Goal: Task Accomplishment & Management: Manage account settings

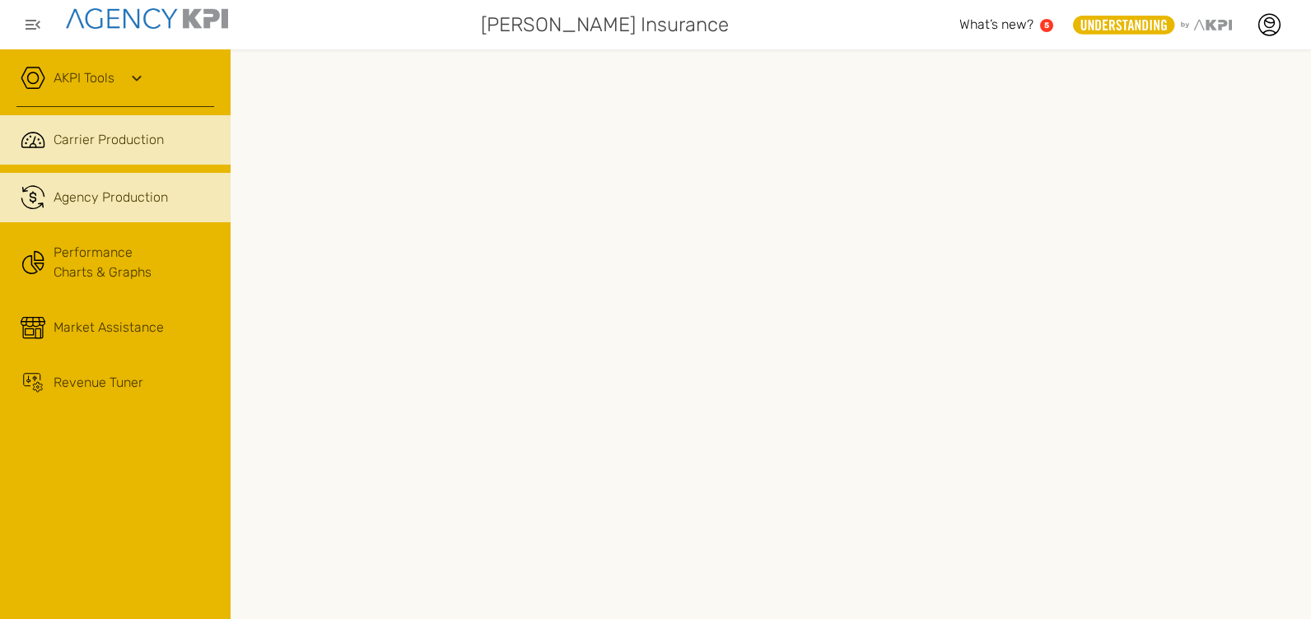
click at [117, 198] on span "Agency Production" at bounding box center [111, 198] width 114 height 20
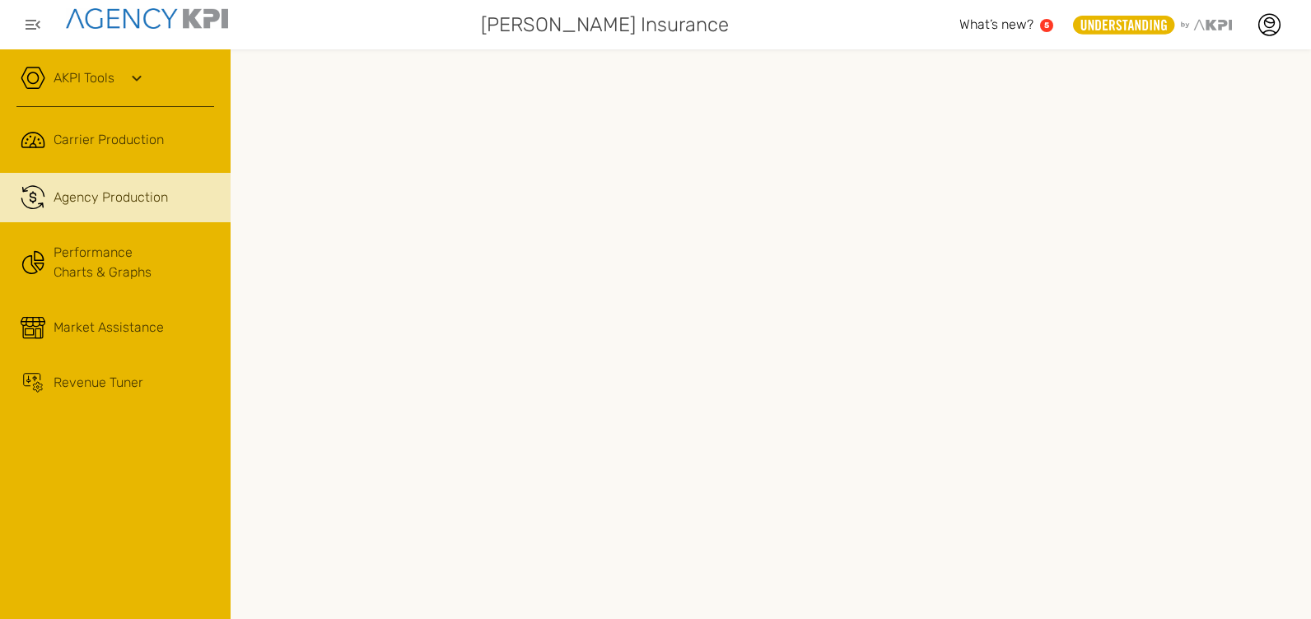
click at [129, 75] on icon at bounding box center [137, 78] width 20 height 20
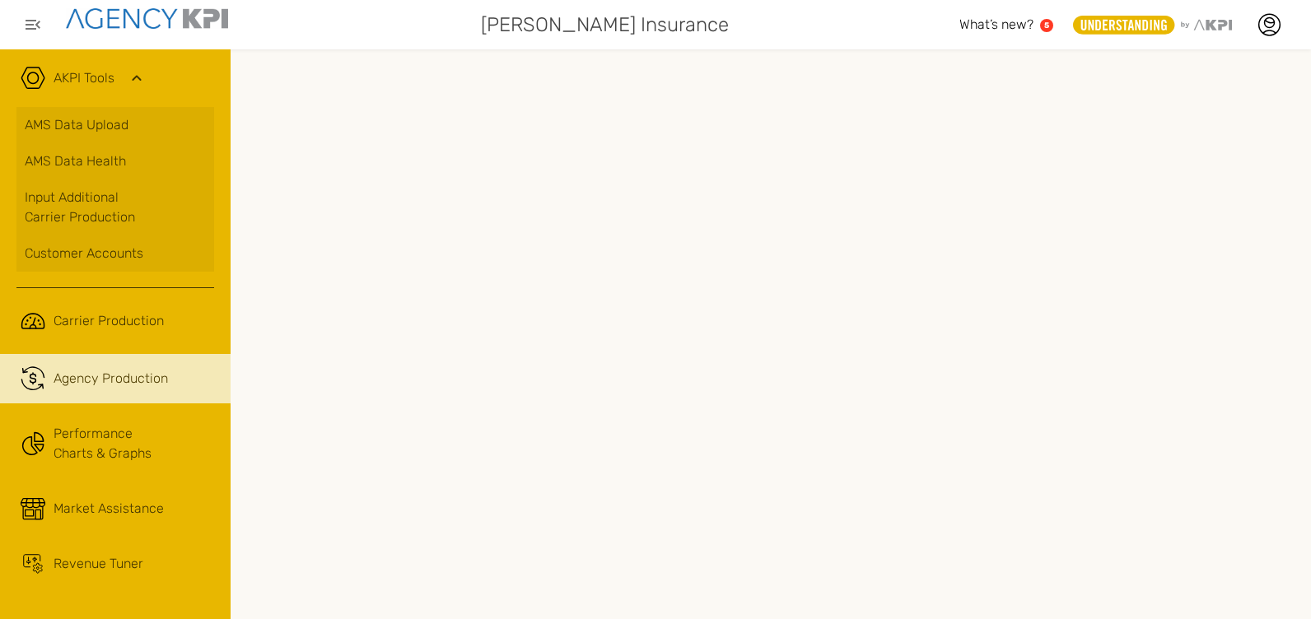
click at [129, 73] on icon at bounding box center [137, 78] width 20 height 20
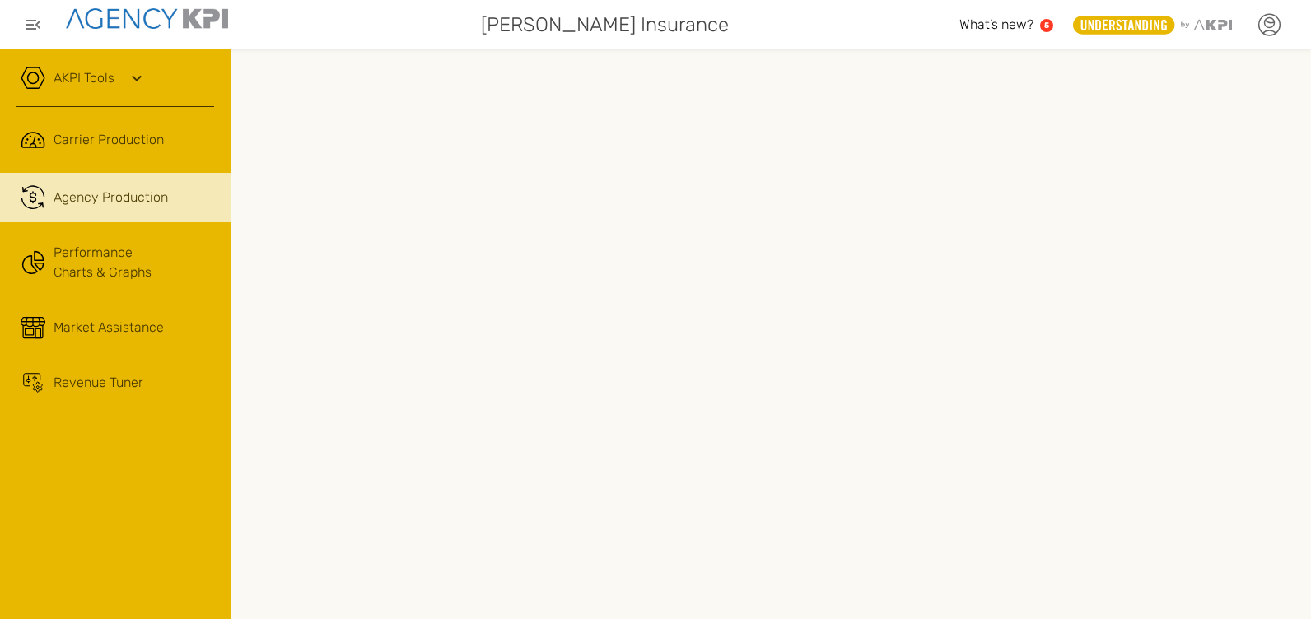
click at [1272, 26] on icon at bounding box center [1269, 24] width 25 height 25
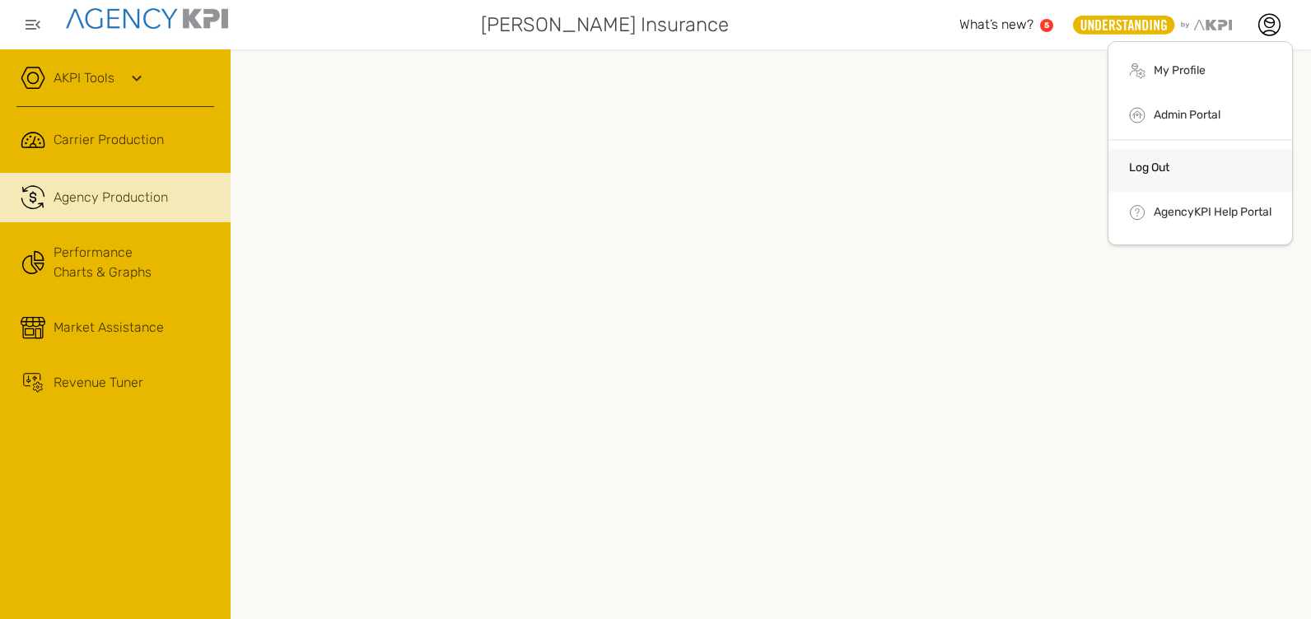
click at [1151, 169] on link "Log Out" at bounding box center [1149, 168] width 40 height 14
